Goal: Book appointment/travel/reservation

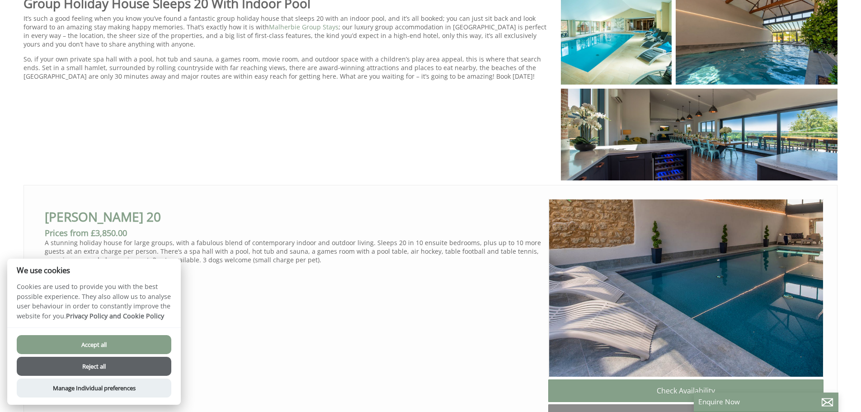
scroll to position [632, 0]
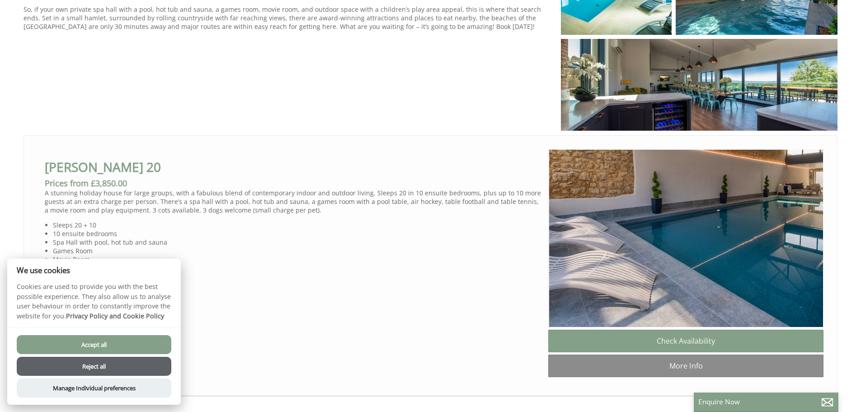
click at [114, 336] on button "Accept all" at bounding box center [94, 344] width 154 height 19
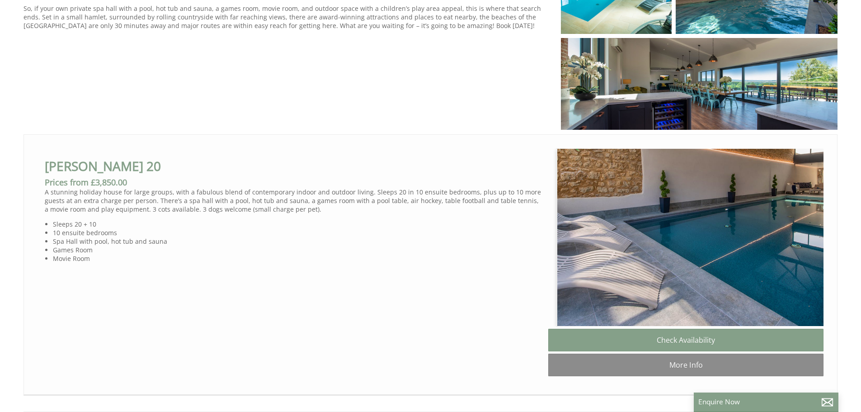
scroll to position [0, 8]
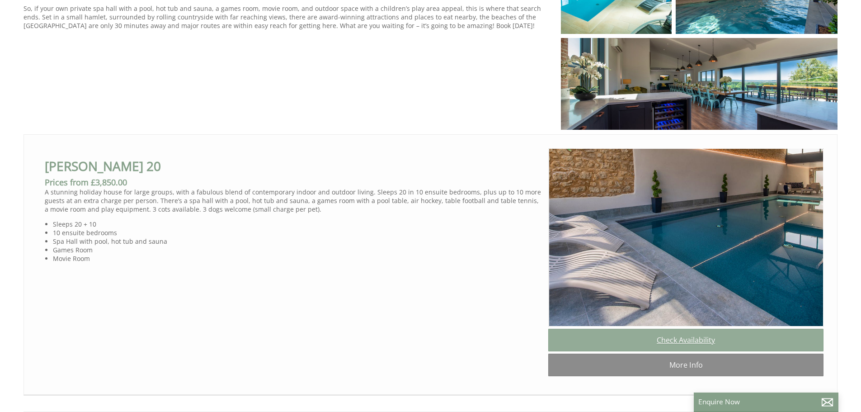
click at [671, 347] on link "Check Availability" at bounding box center [685, 339] width 275 height 23
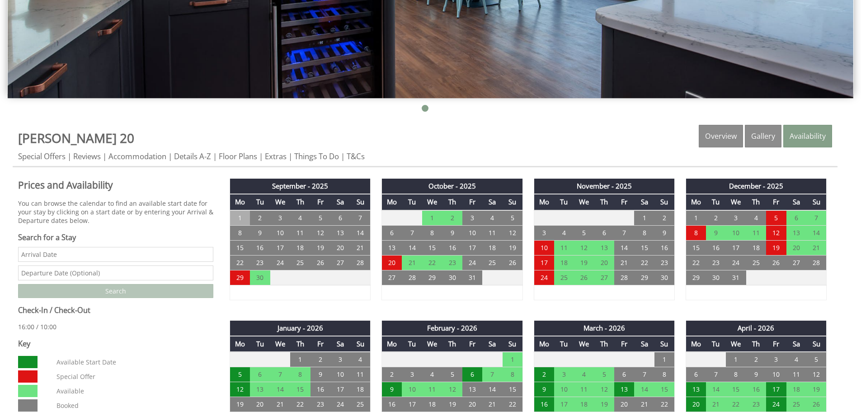
scroll to position [316, 0]
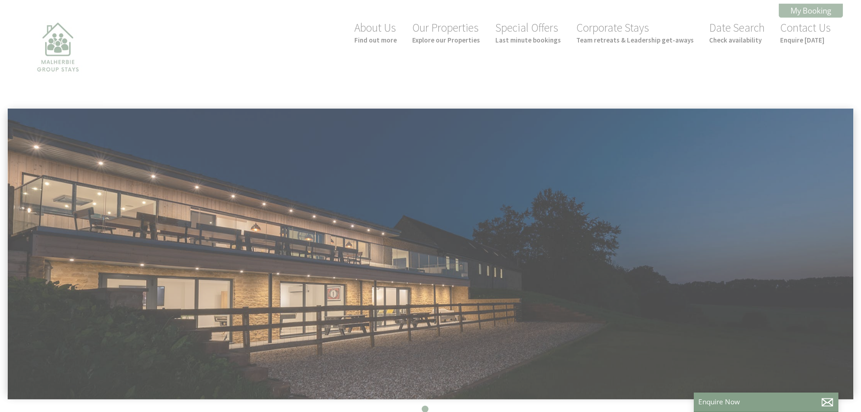
scroll to position [0, 8]
